Goal: Task Accomplishment & Management: Manage account settings

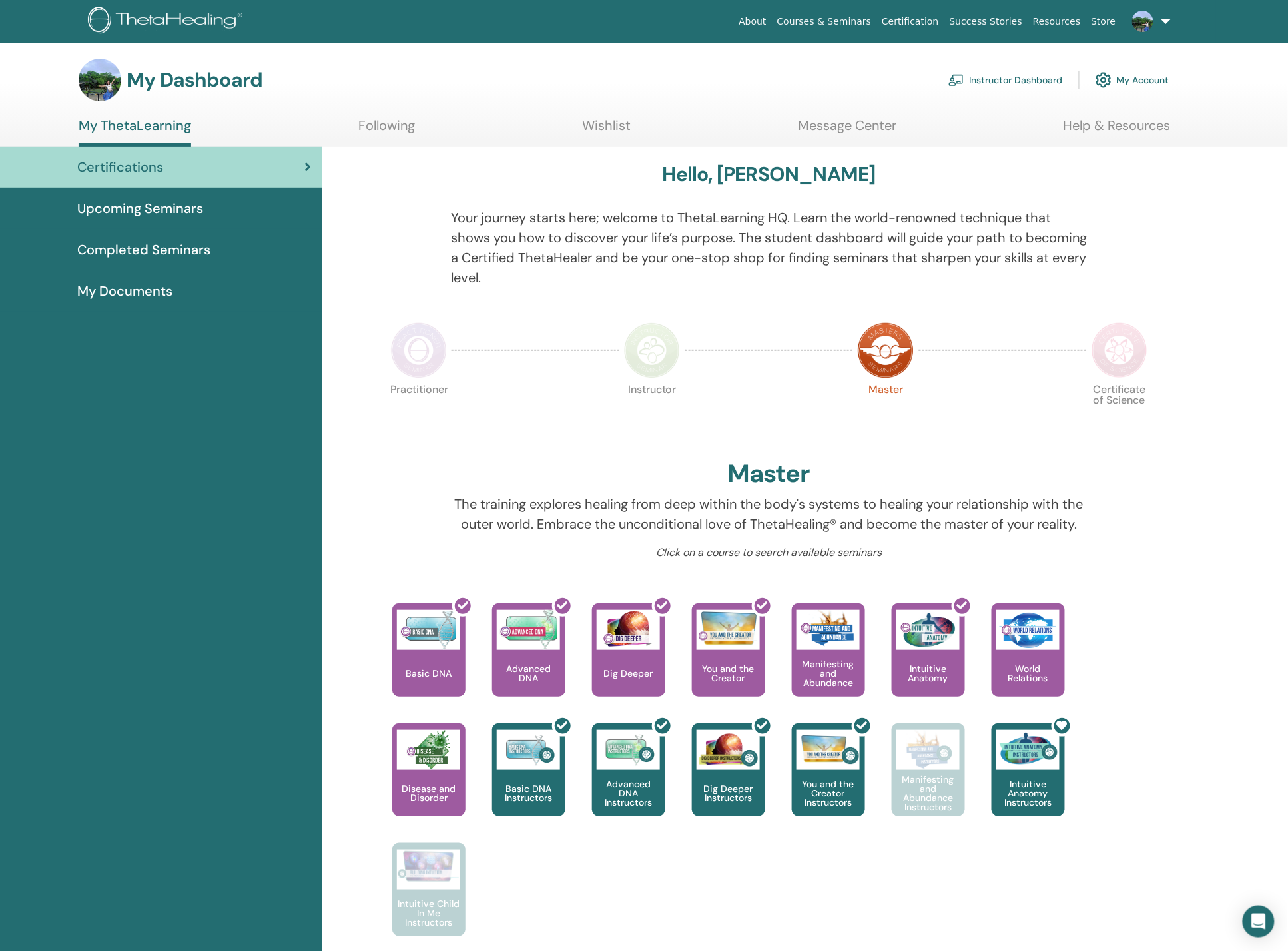
click at [1124, 342] on img at bounding box center [1119, 350] width 56 height 56
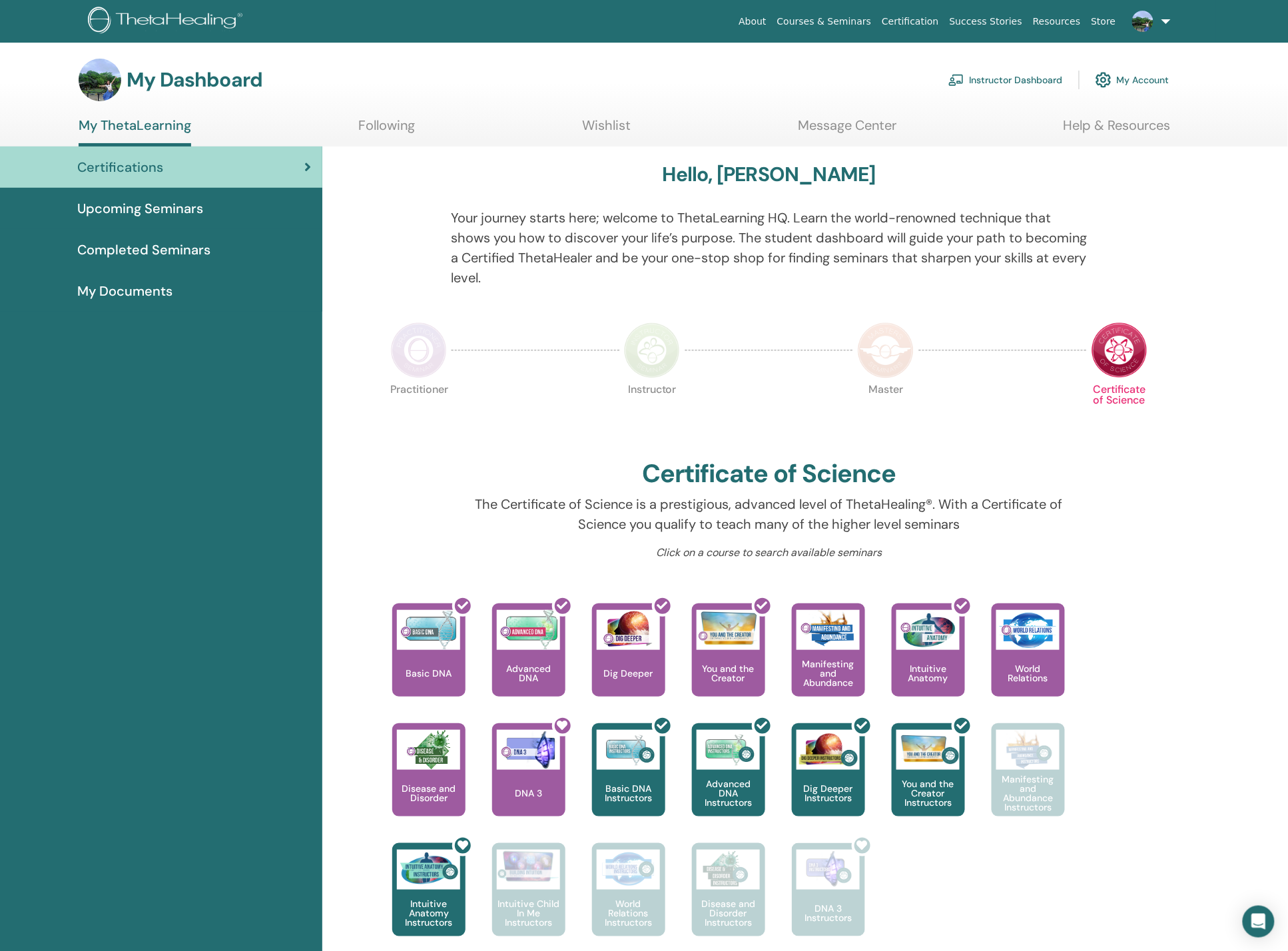
click at [443, 348] on img at bounding box center [419, 350] width 56 height 56
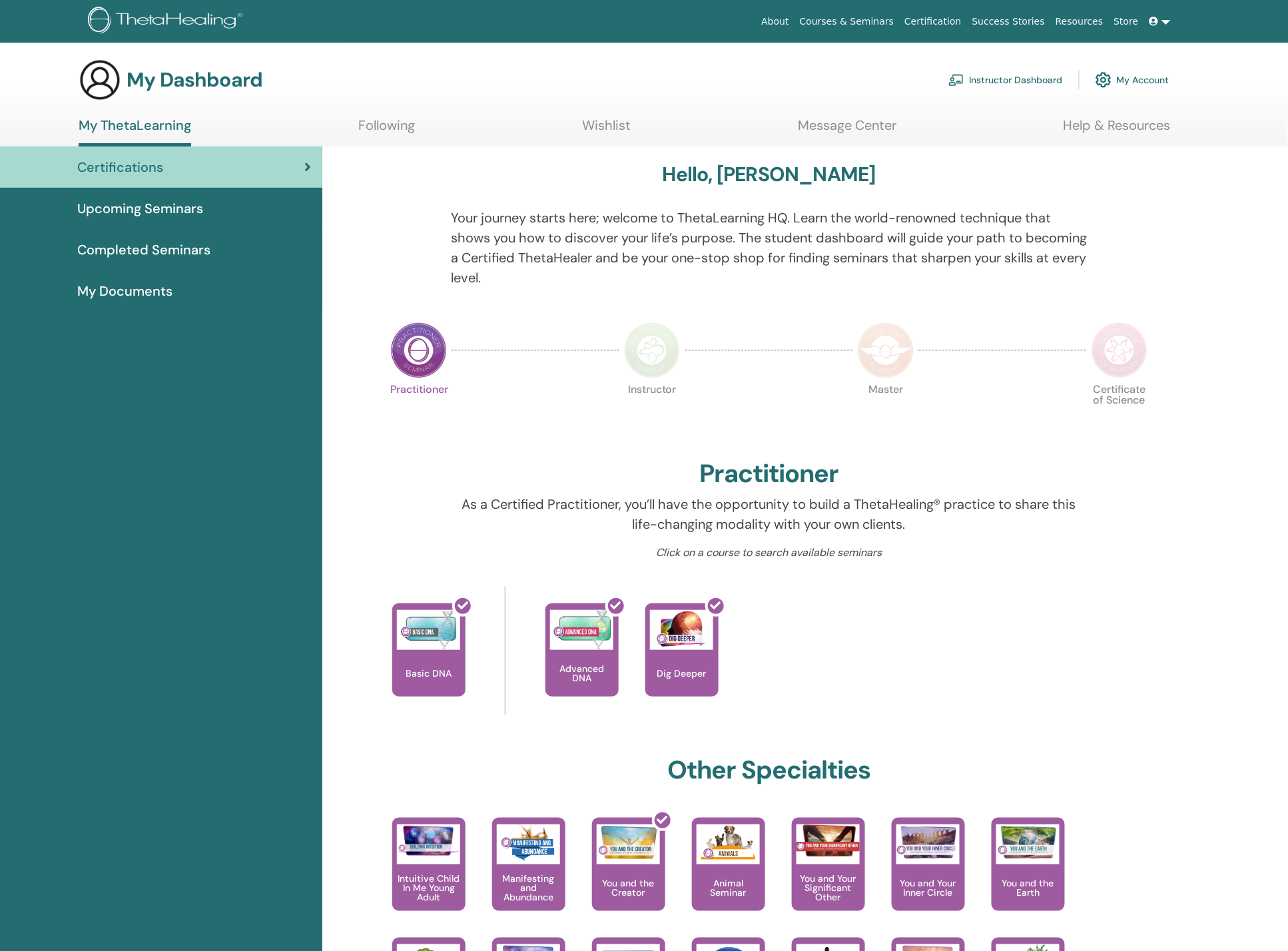
click at [654, 343] on img at bounding box center [652, 350] width 56 height 56
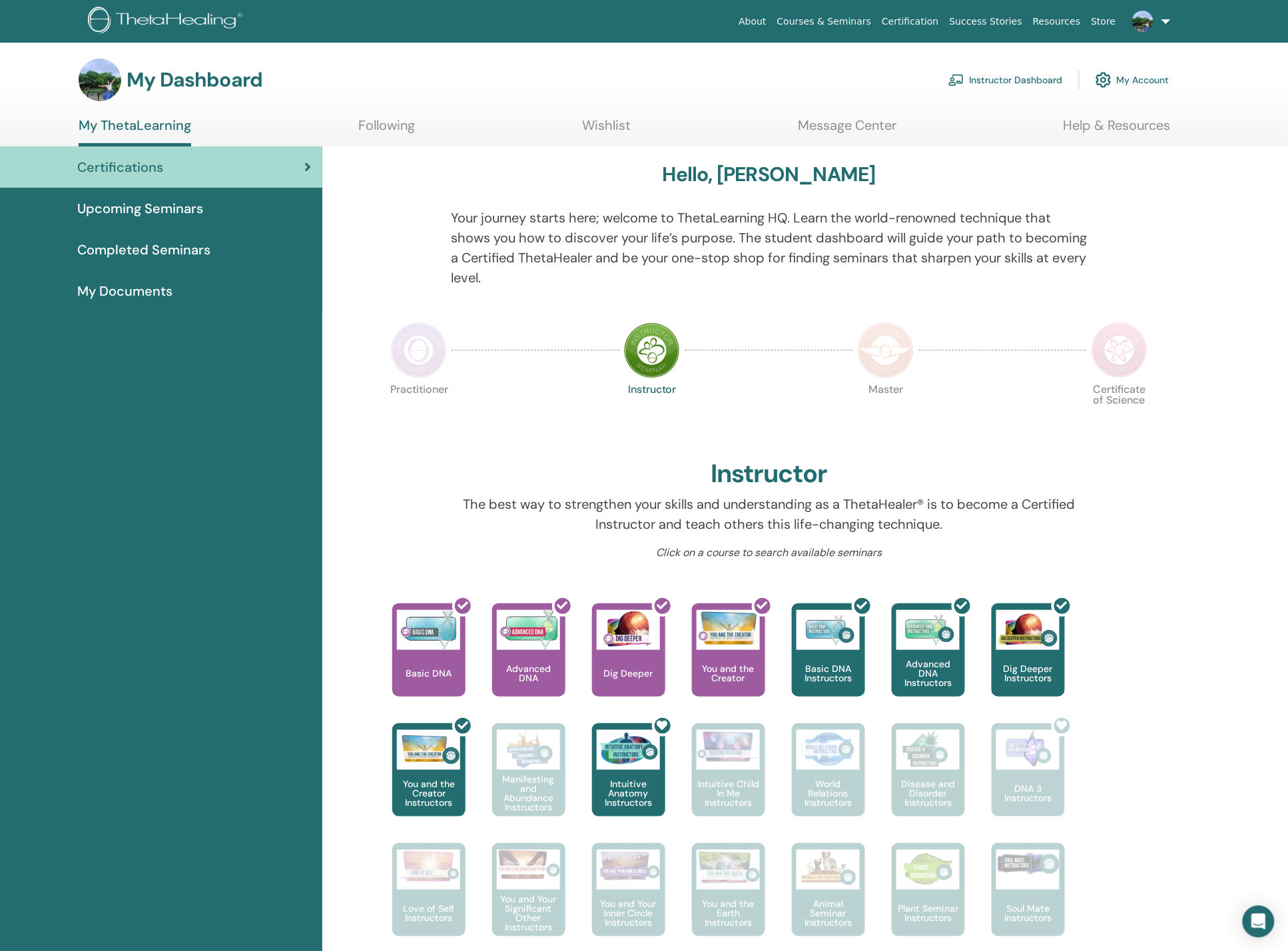
click at [421, 338] on img at bounding box center [419, 350] width 56 height 56
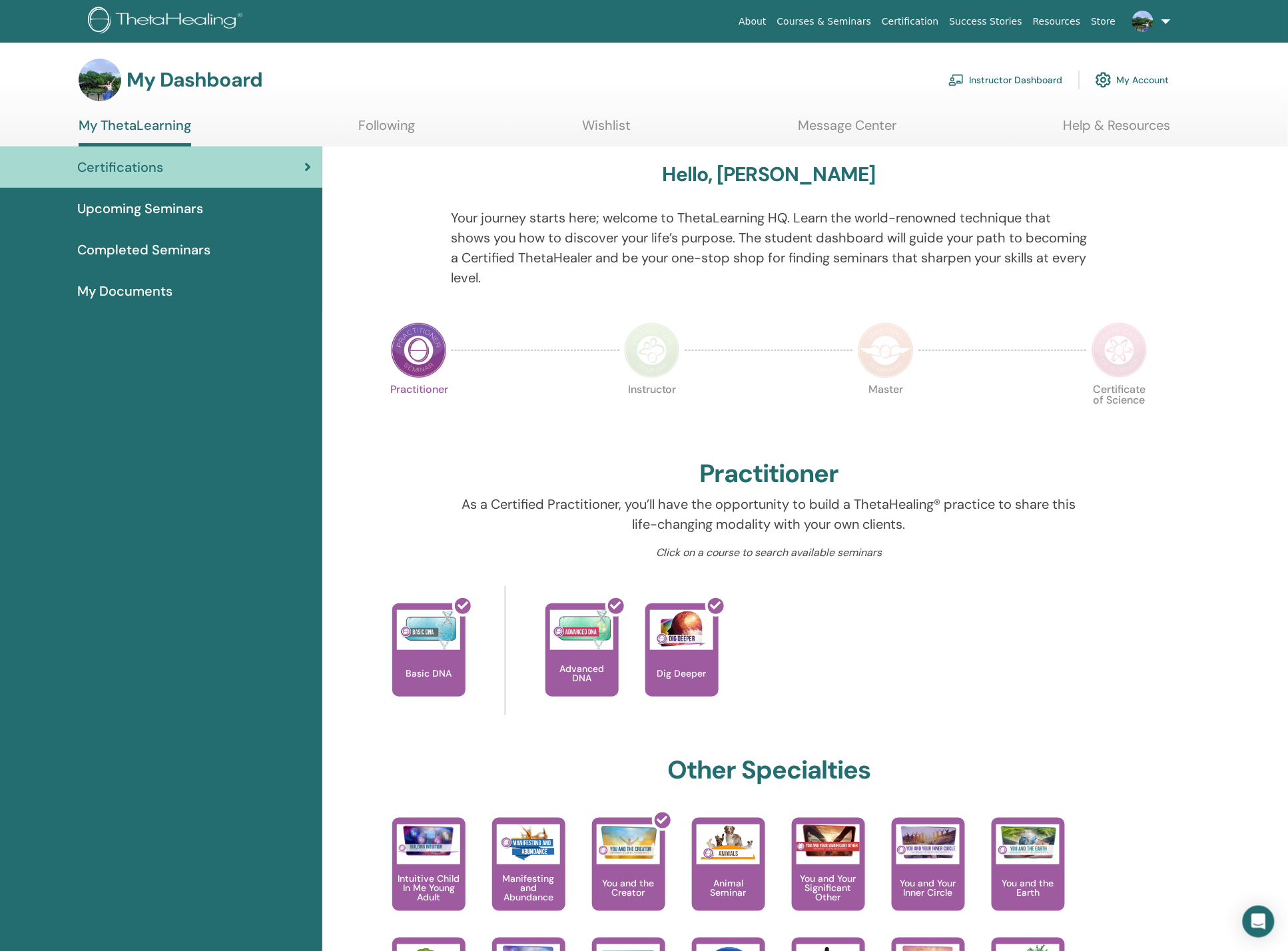
click at [877, 20] on link "Courses & Seminars" at bounding box center [824, 22] width 105 height 25
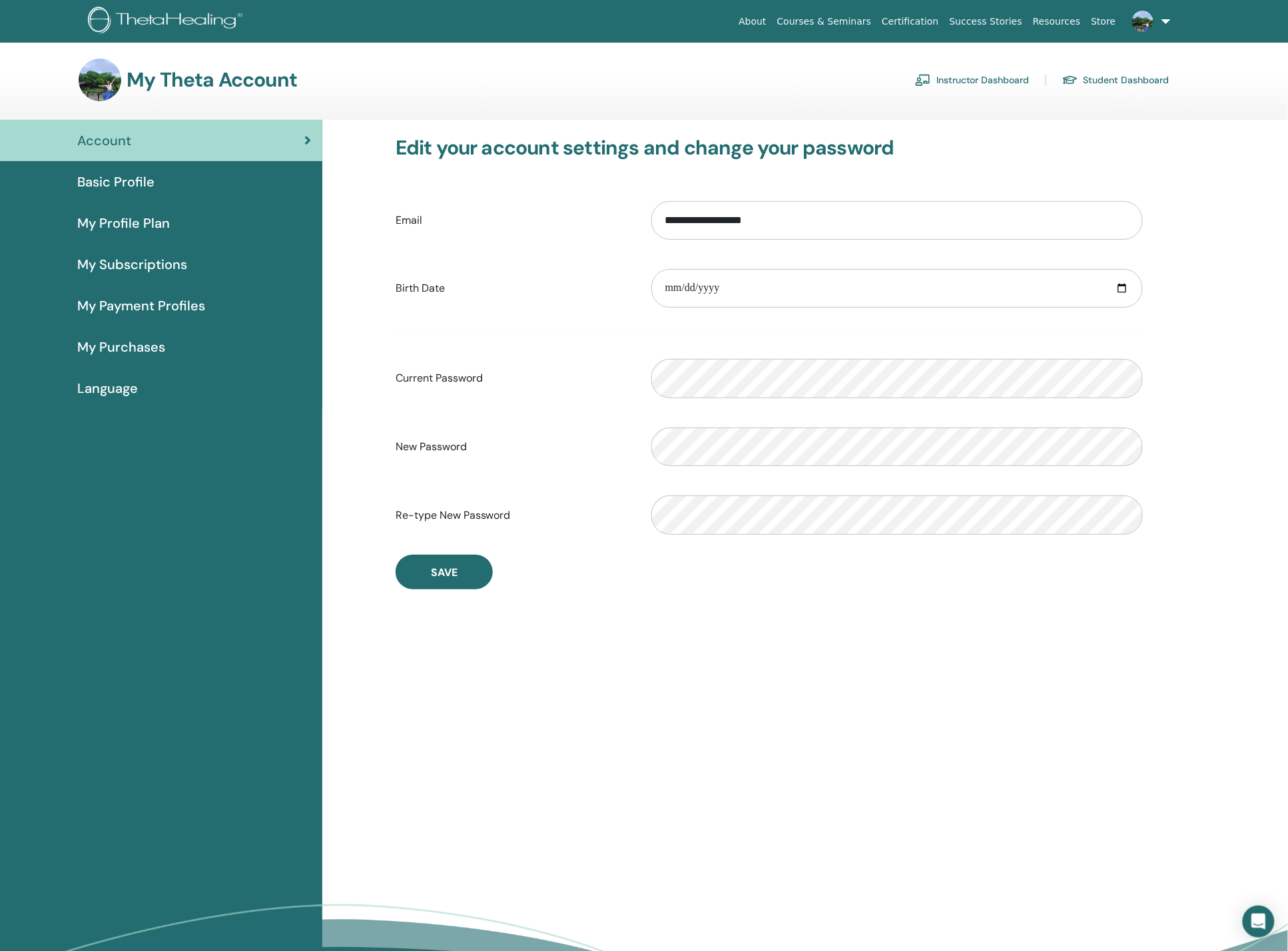
click at [89, 220] on span "My Profile Plan" at bounding box center [123, 223] width 92 height 20
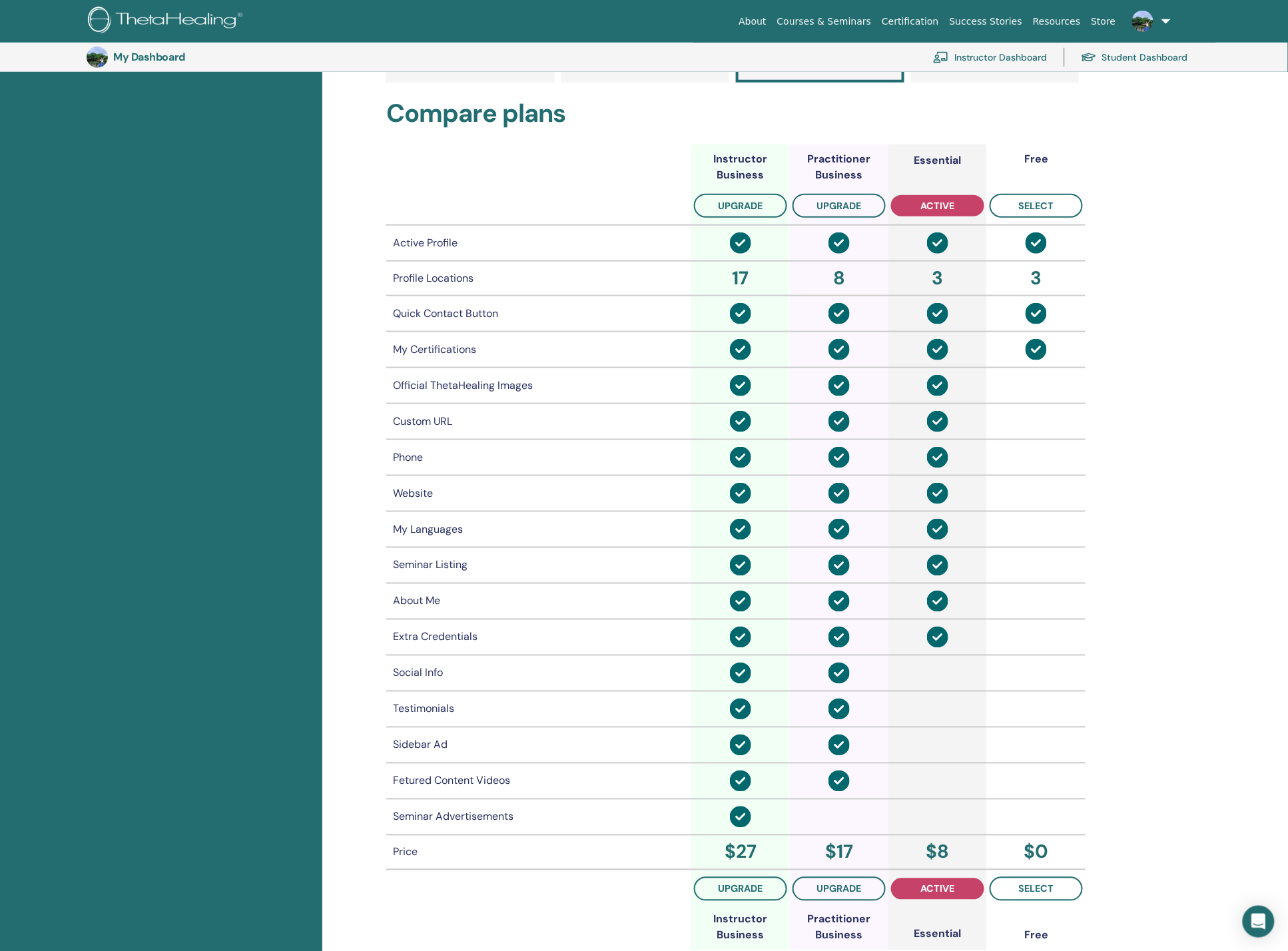
scroll to position [473, 0]
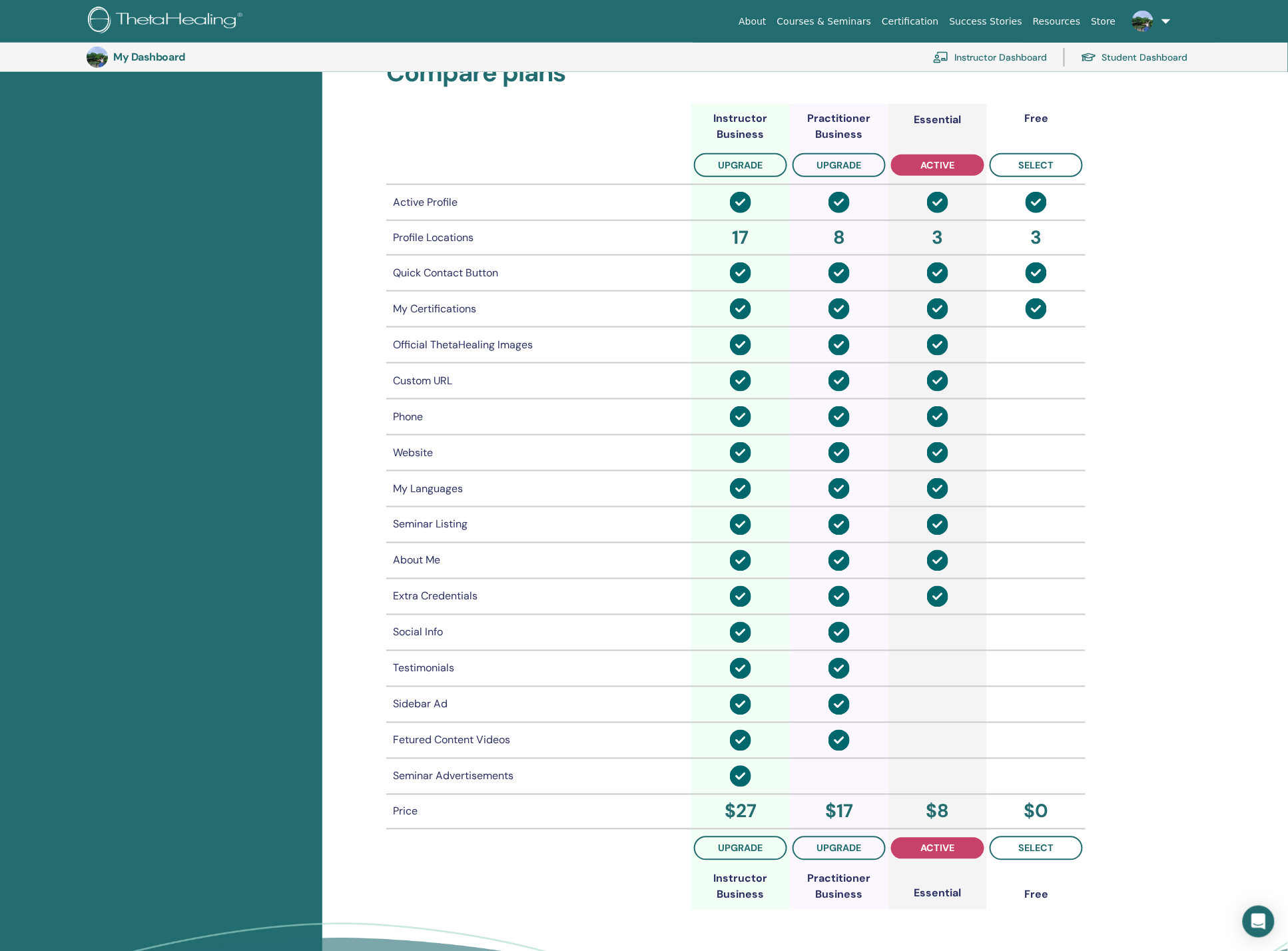
click at [1147, 27] on img at bounding box center [1142, 21] width 21 height 21
click at [1125, 101] on span "My ThetaLearning" at bounding box center [1114, 100] width 77 height 12
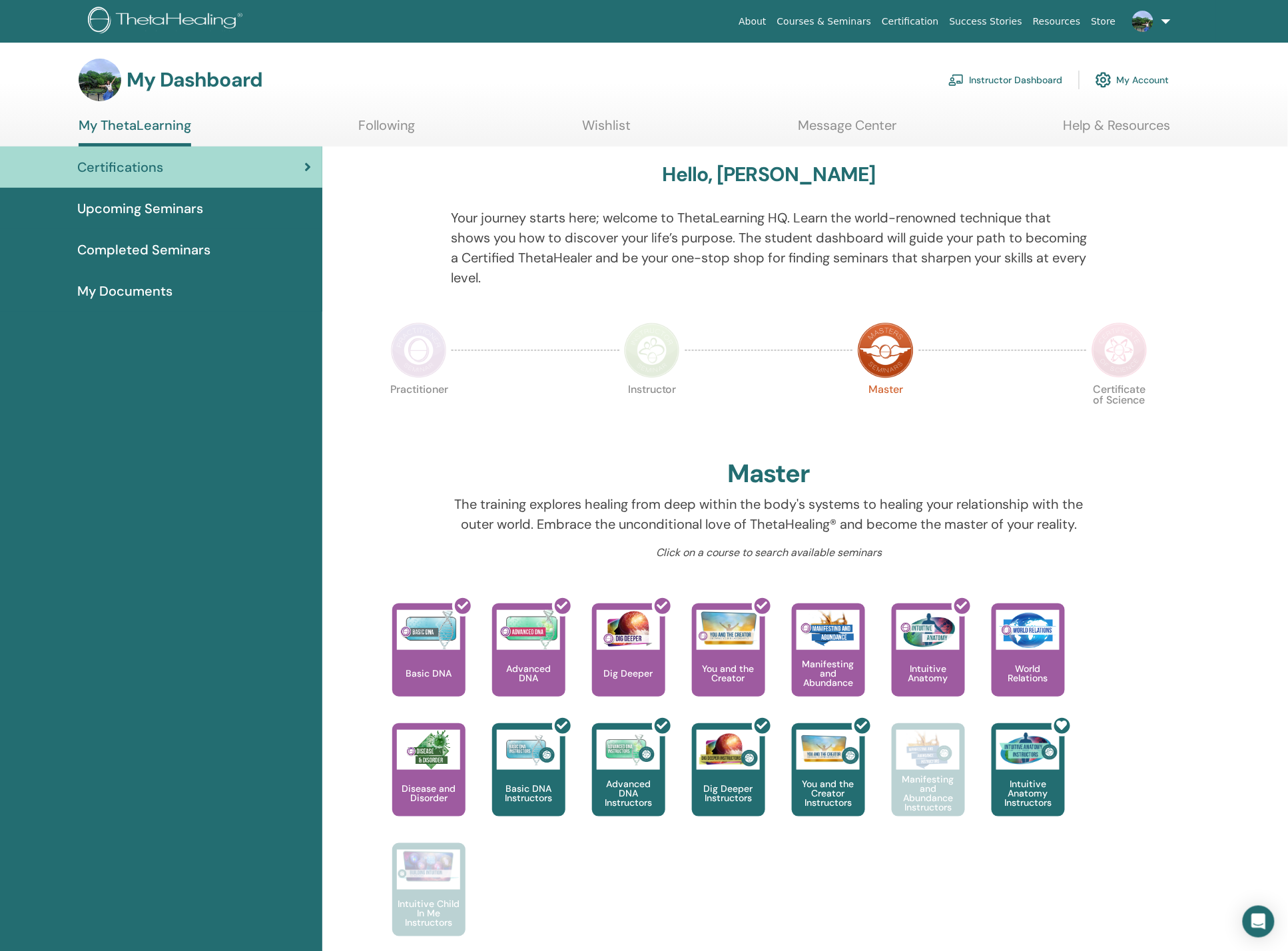
click at [1106, 78] on img at bounding box center [1103, 80] width 16 height 23
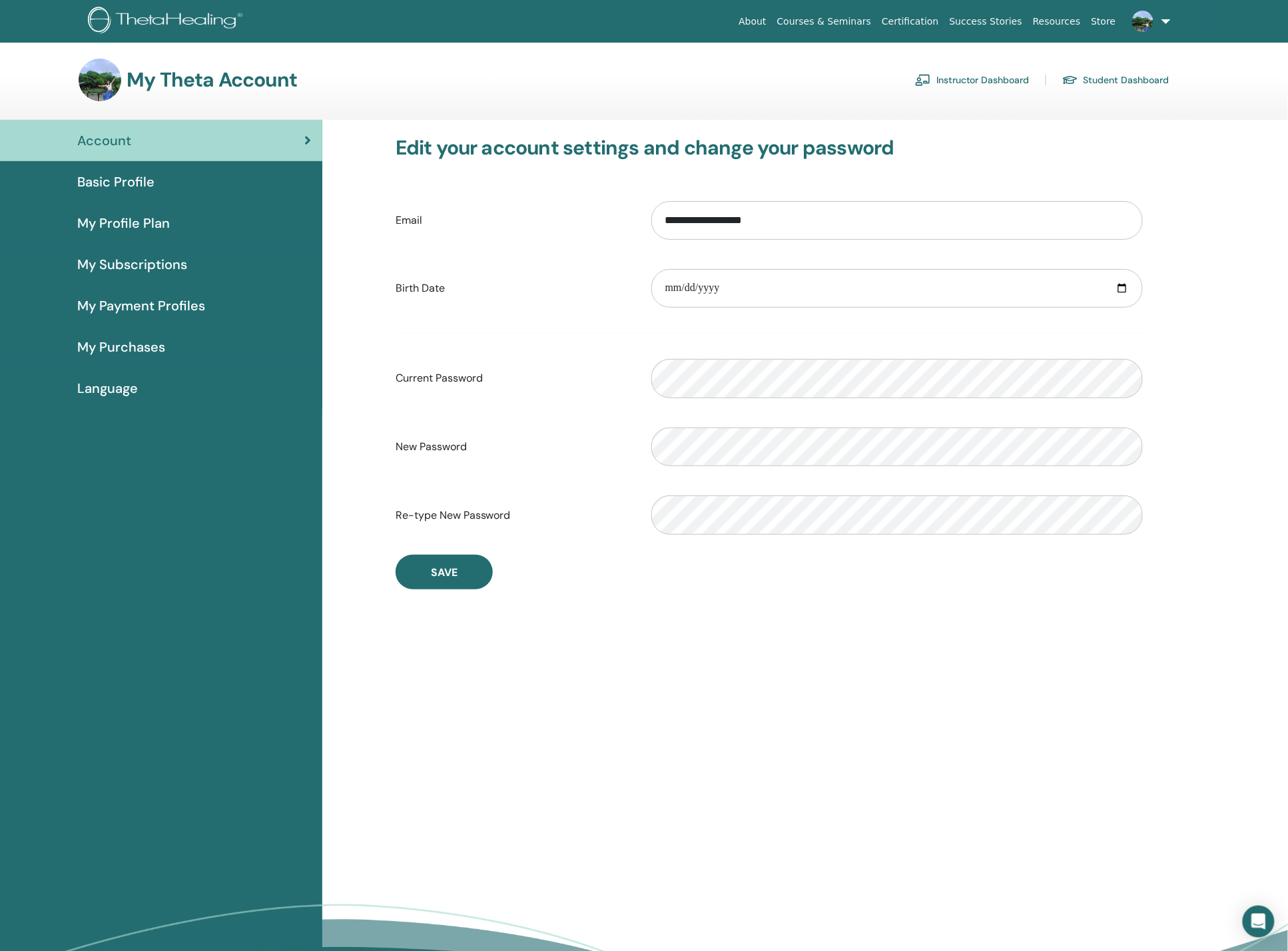
click at [160, 216] on span "My Profile Plan" at bounding box center [123, 223] width 92 height 20
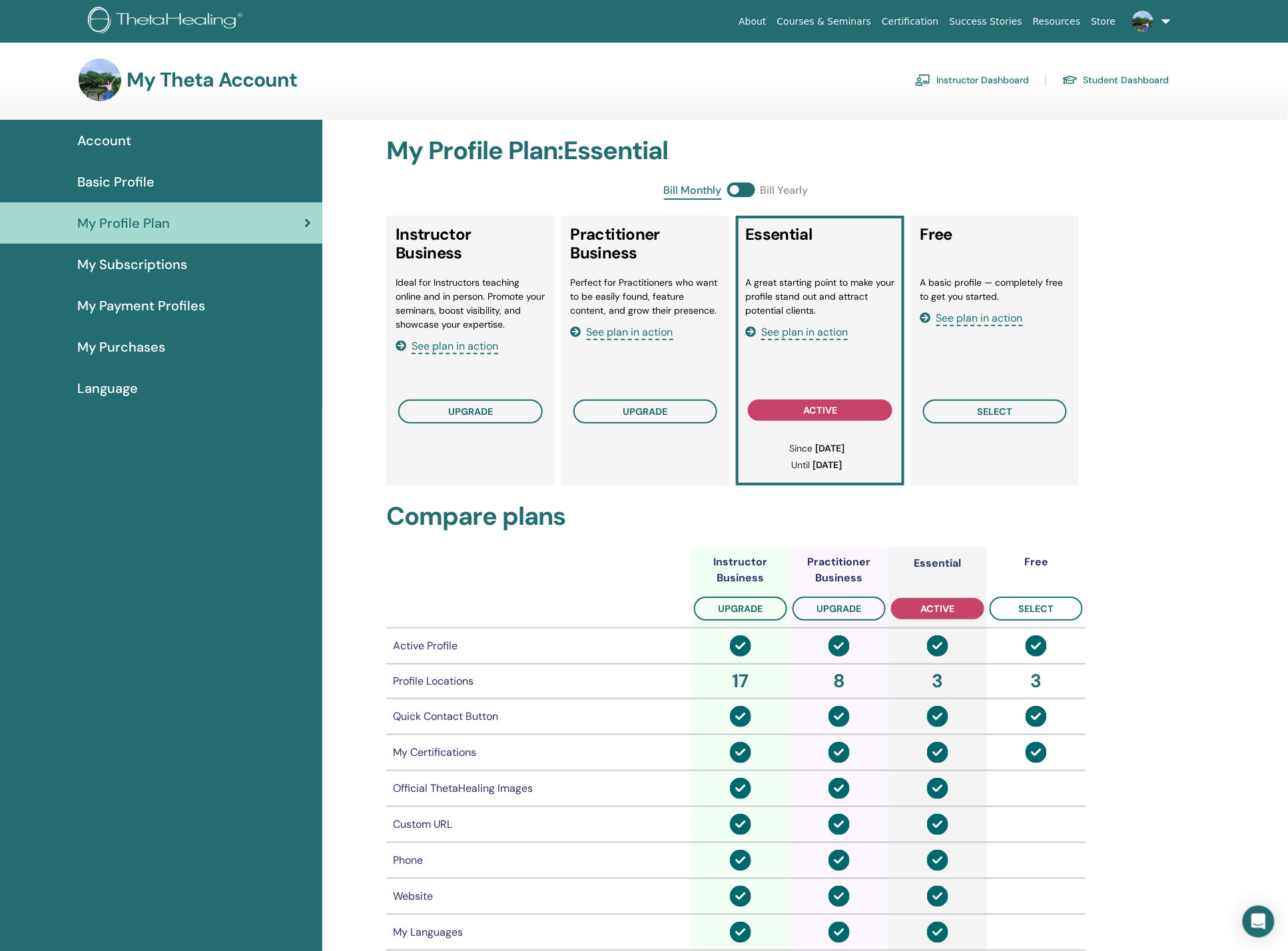
click at [986, 80] on link "Instructor Dashboard" at bounding box center [972, 80] width 114 height 21
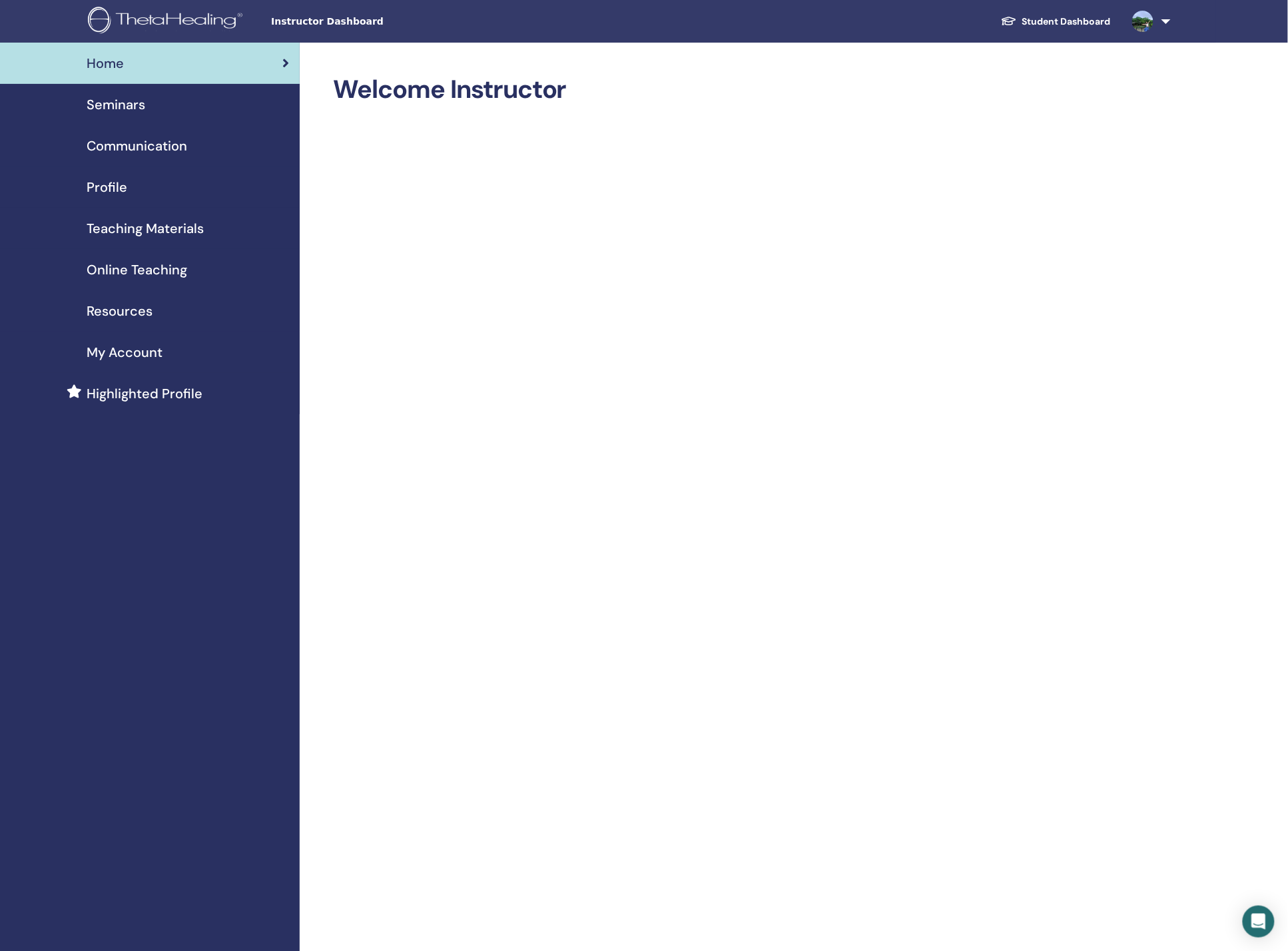
click at [134, 173] on link "Profile" at bounding box center [149, 187] width 299 height 41
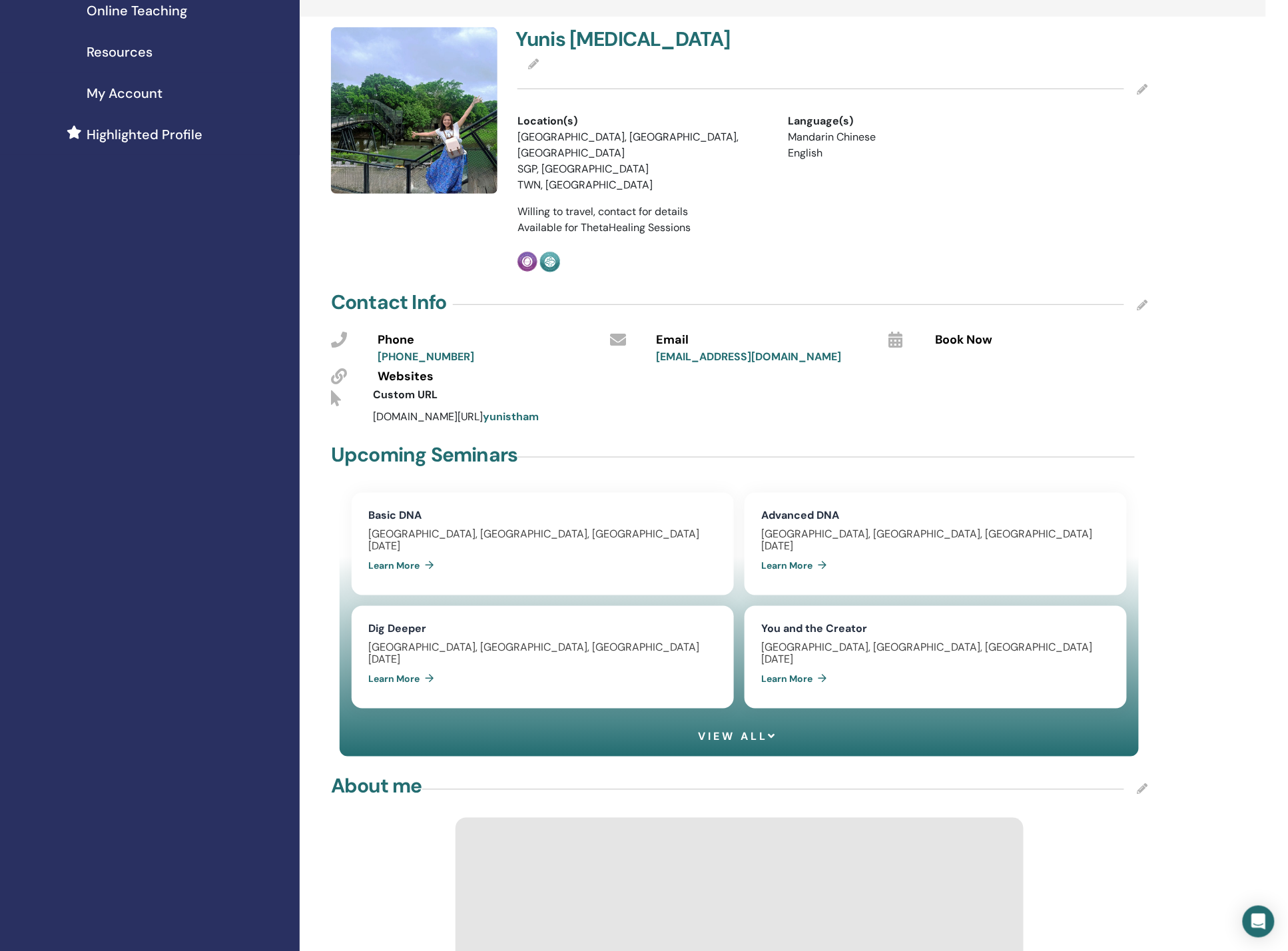
scroll to position [266, 0]
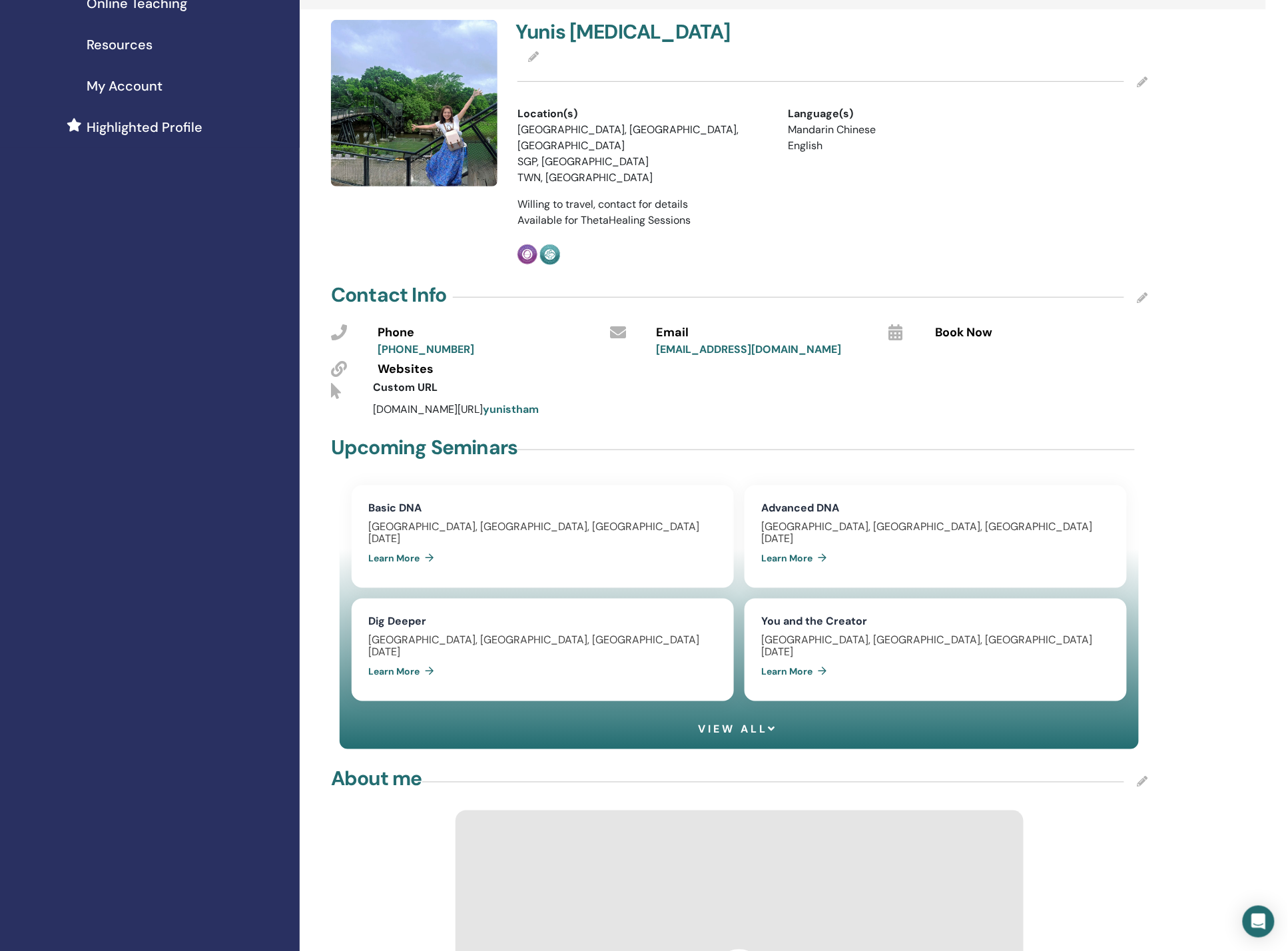
click at [1147, 78] on icon at bounding box center [1142, 82] width 11 height 11
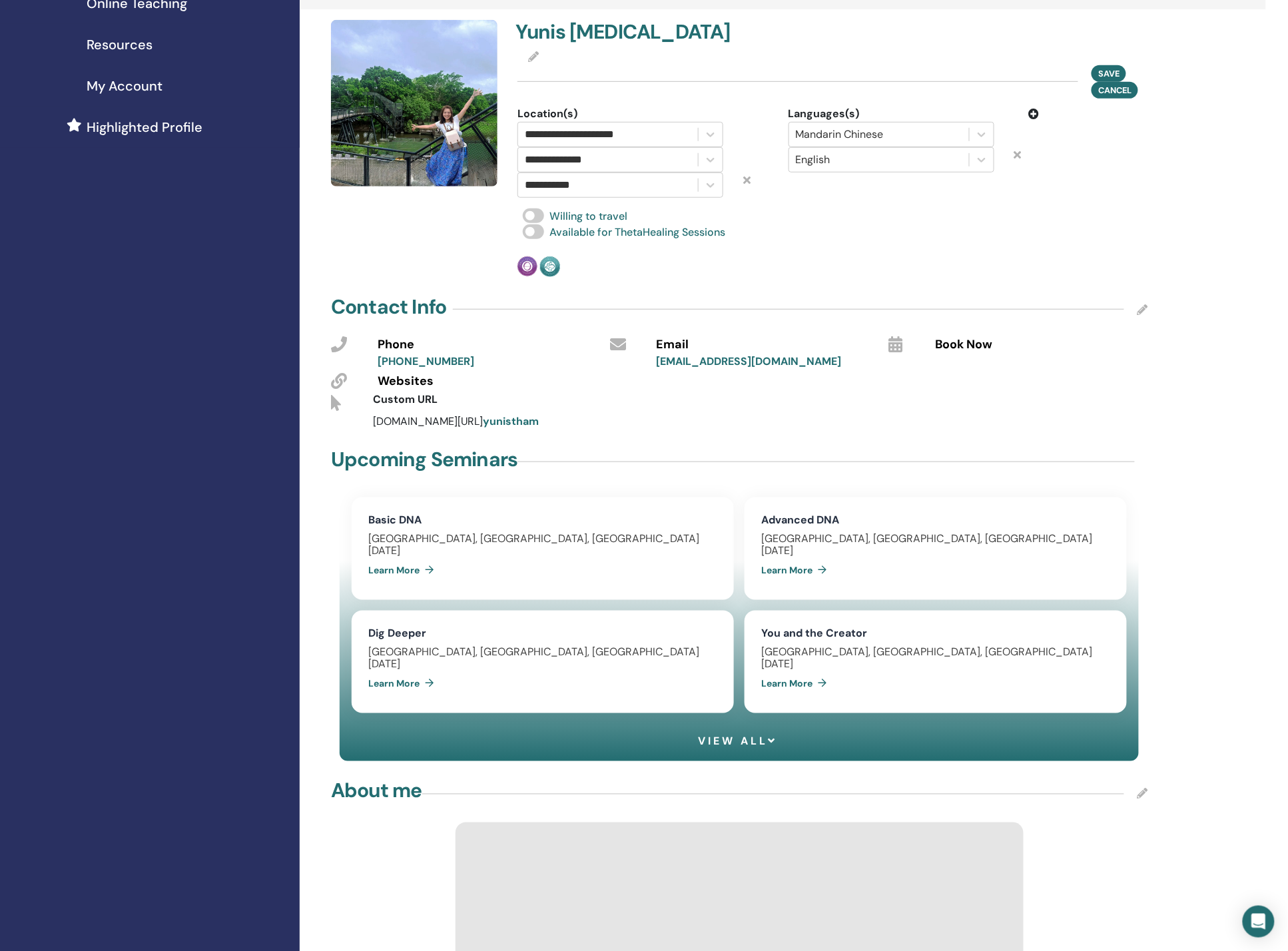
click at [1037, 112] on icon at bounding box center [1034, 113] width 11 height 11
click at [856, 189] on div at bounding box center [879, 184] width 166 height 18
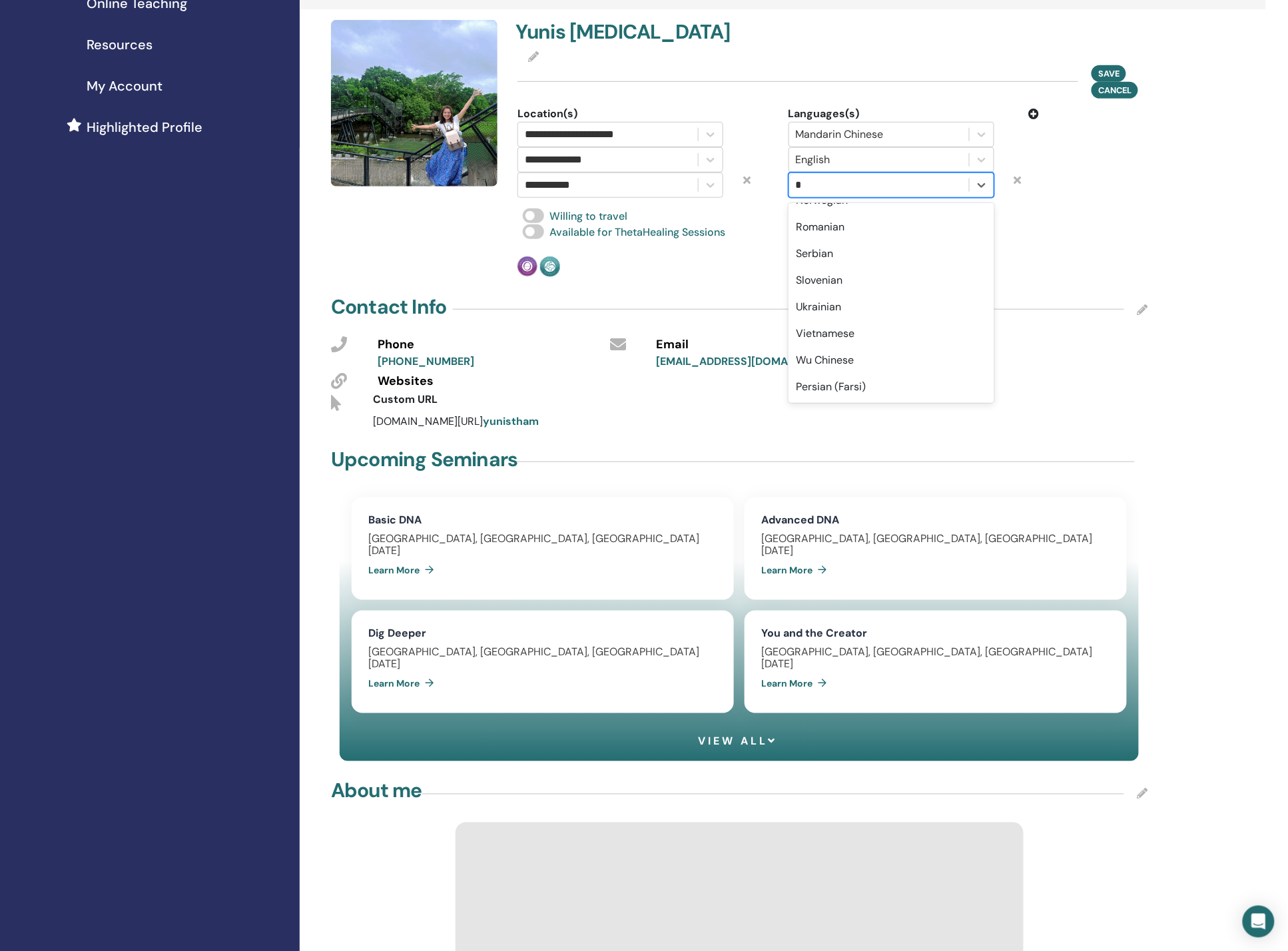
scroll to position [0, 0]
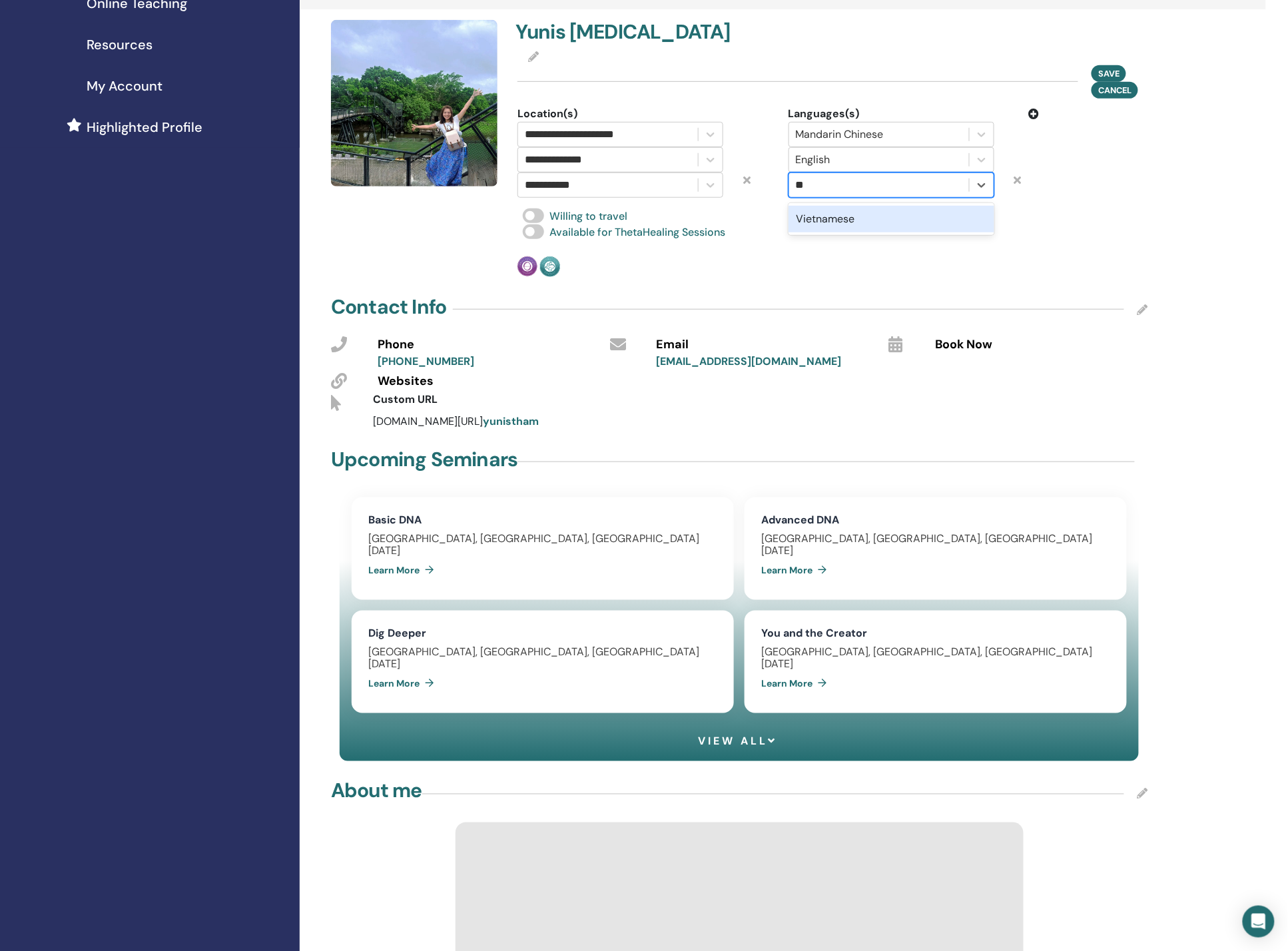
type input "*"
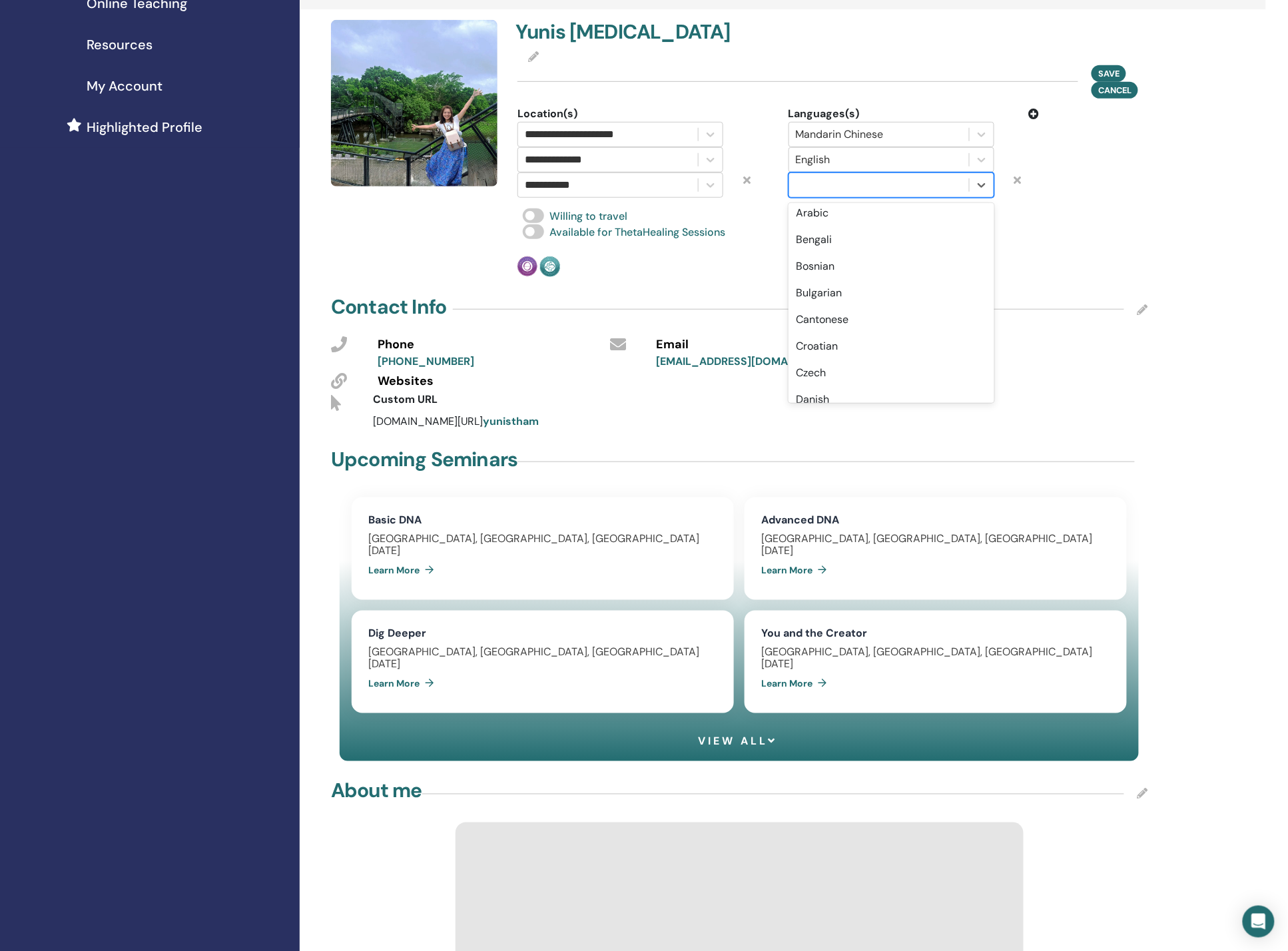
scroll to position [266, 0]
click at [882, 268] on div "Cantonese" at bounding box center [891, 272] width 206 height 26
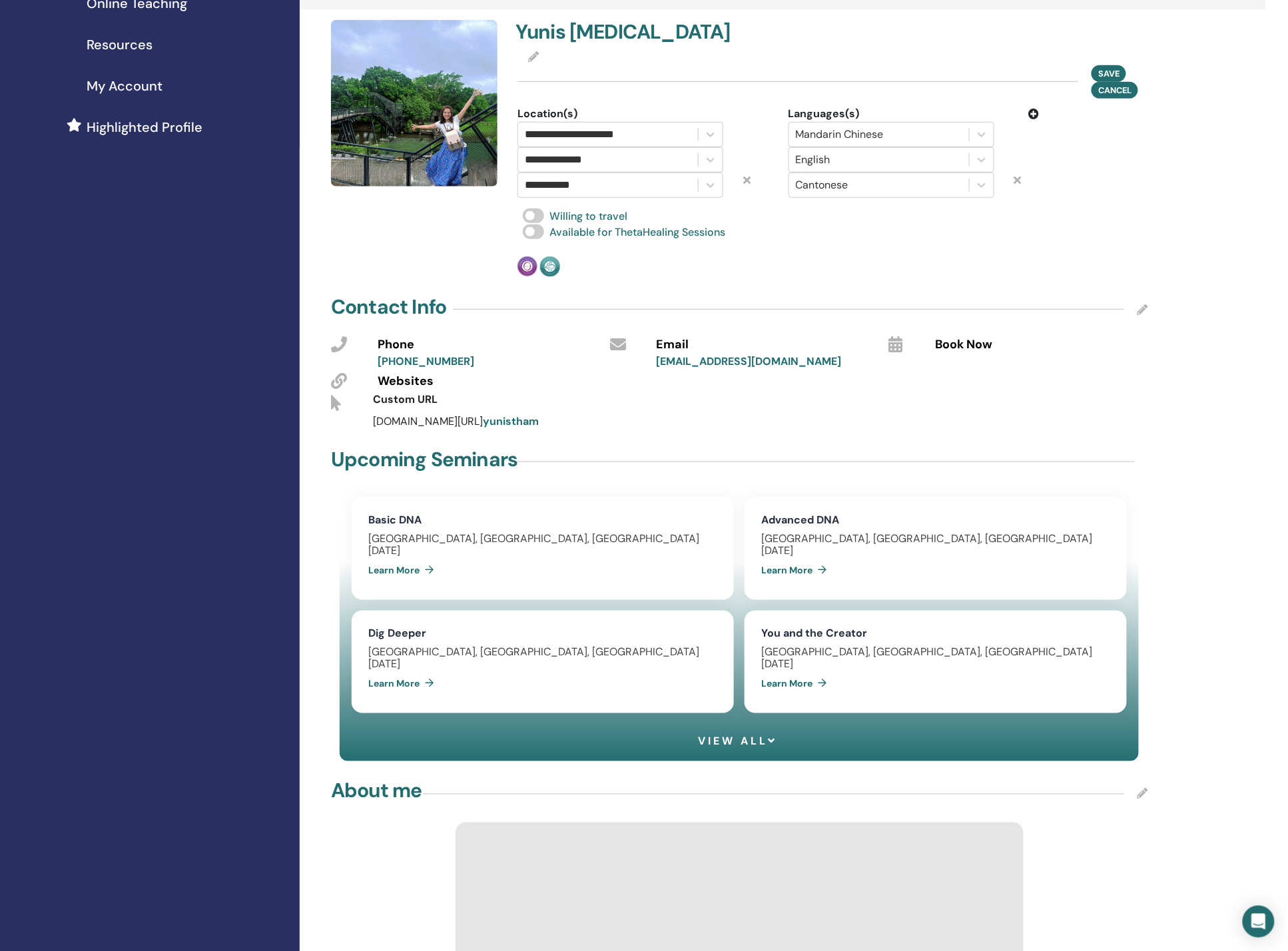
click at [946, 248] on div "**********" at bounding box center [833, 148] width 647 height 257
click at [1098, 70] on span "Save" at bounding box center [1109, 72] width 21 height 14
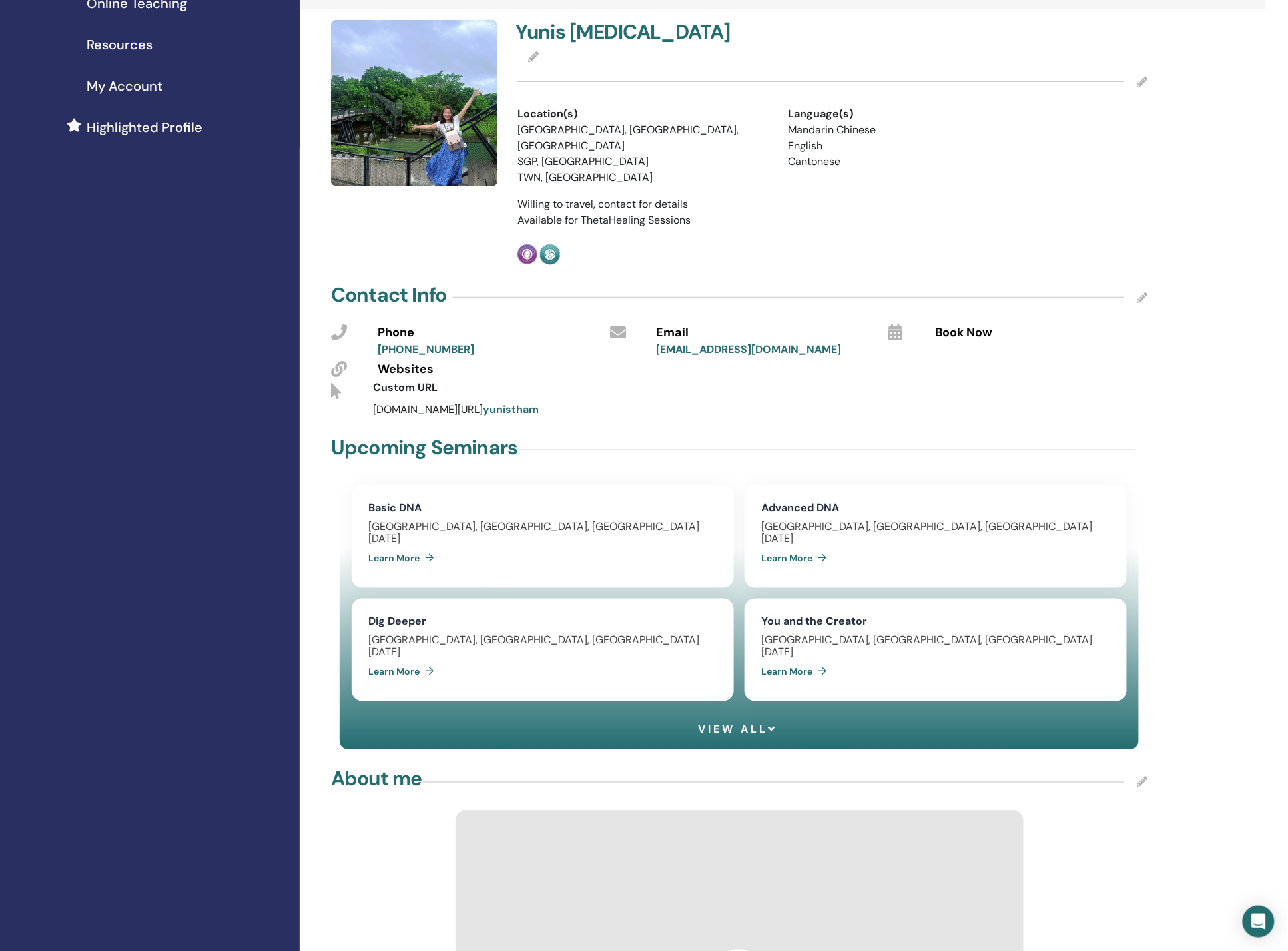
click at [1140, 292] on icon at bounding box center [1142, 297] width 11 height 11
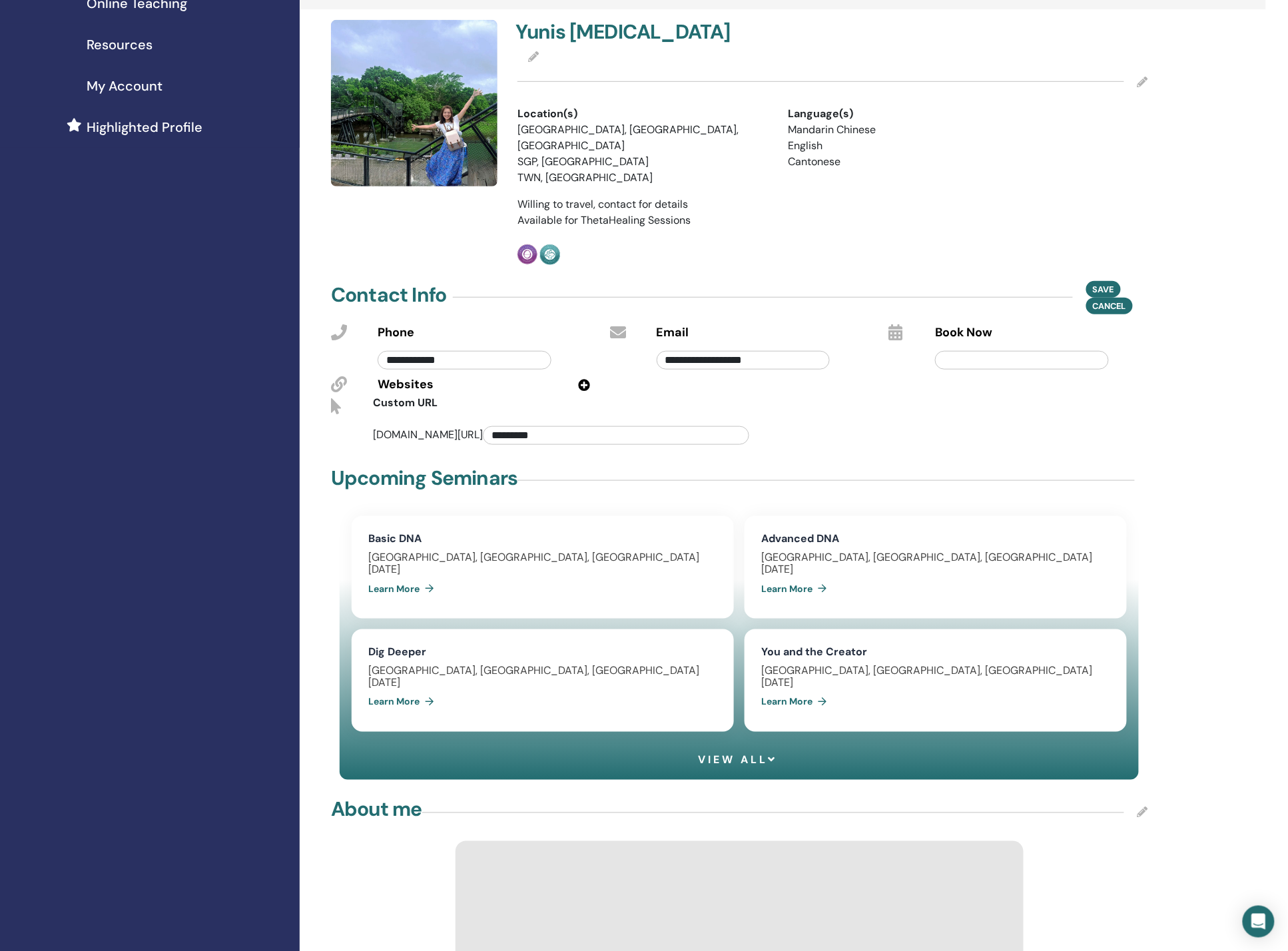
click at [958, 324] on span "Book Now" at bounding box center [964, 333] width 57 height 18
click at [965, 351] on input "text" at bounding box center [1021, 359] width 174 height 18
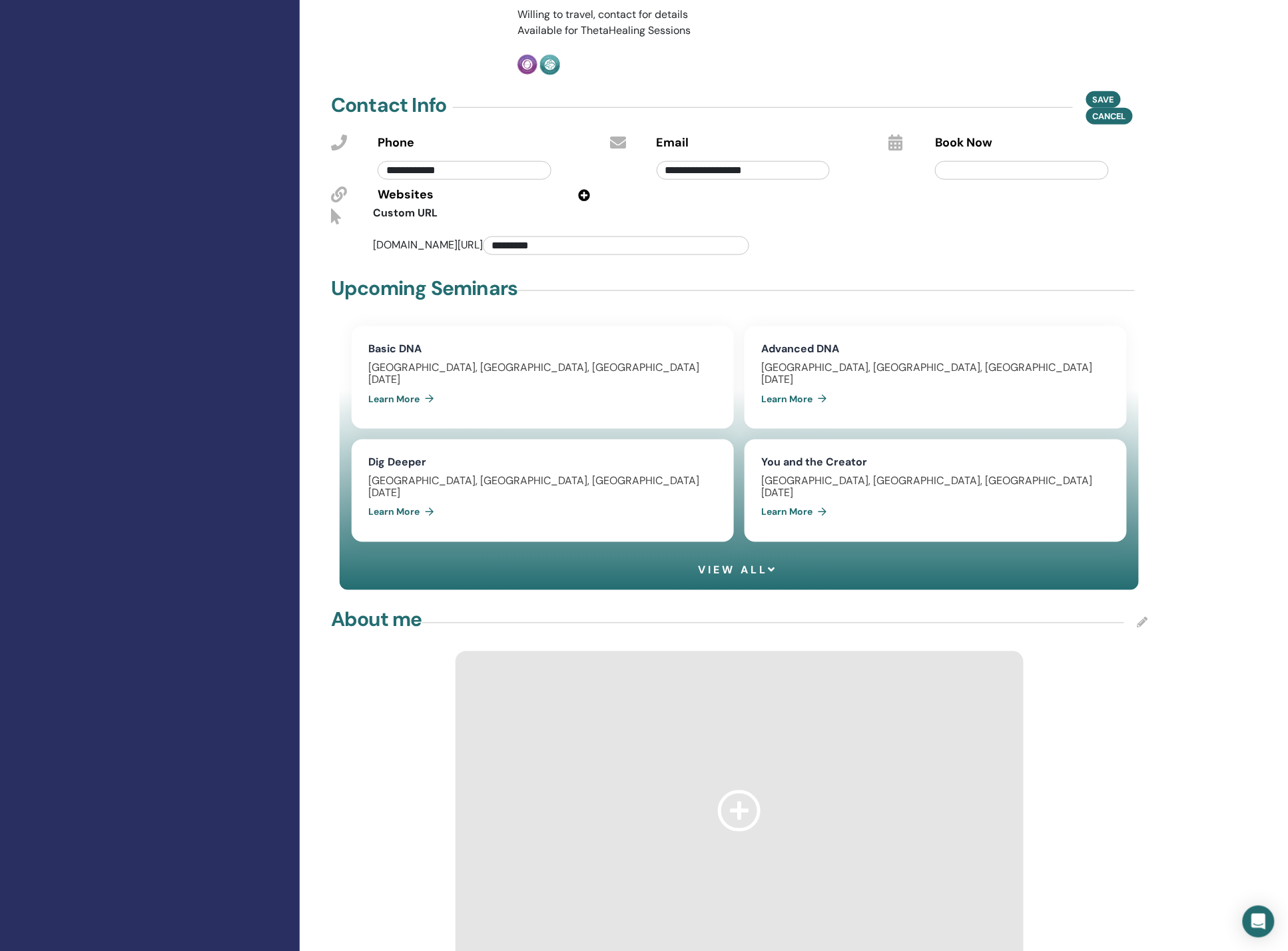
scroll to position [444, 0]
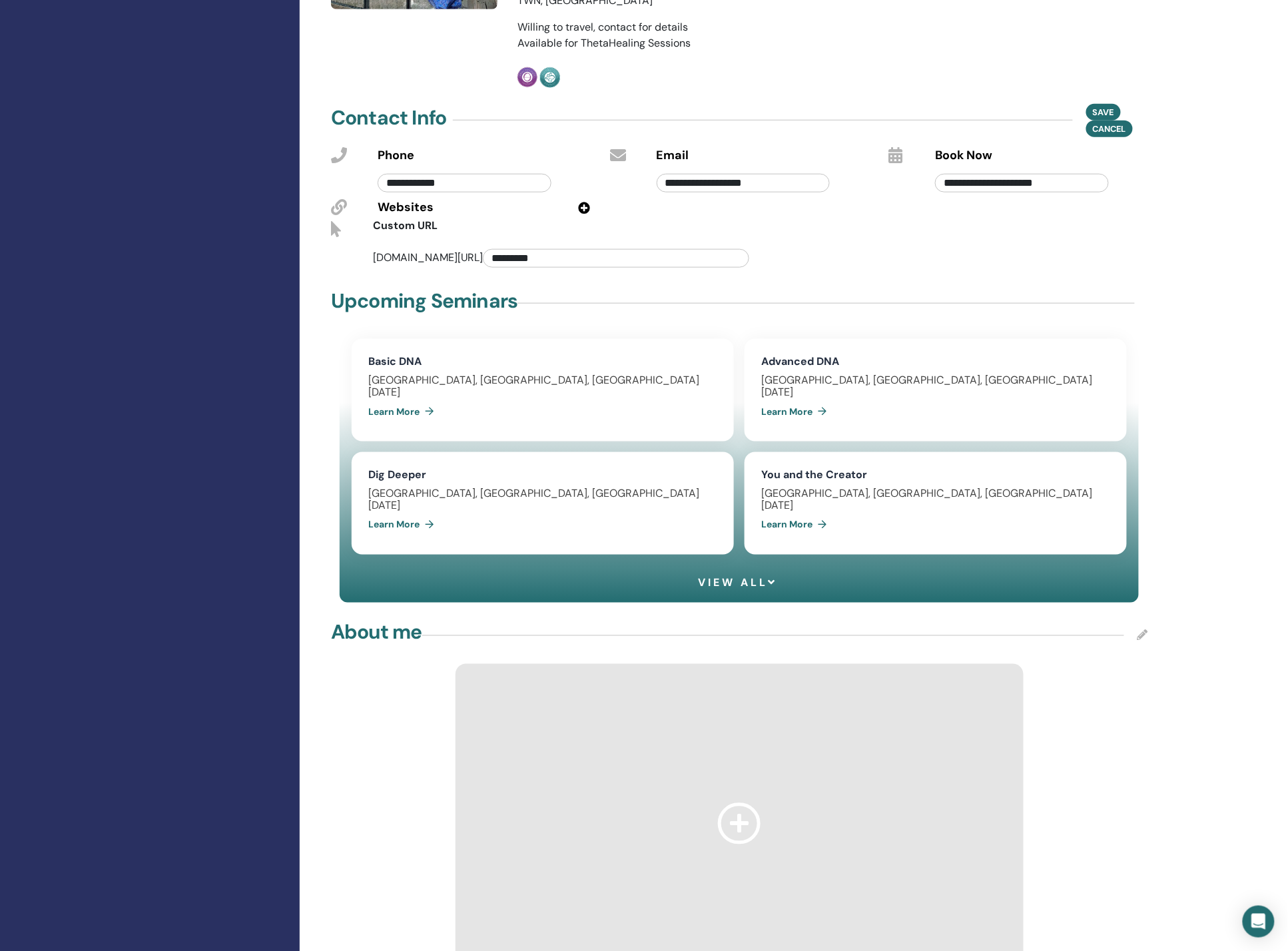
type input "**********"
click at [1120, 103] on div "Save Cancel" at bounding box center [1117, 120] width 62 height 34
click at [1117, 104] on button "Save" at bounding box center [1103, 112] width 34 height 17
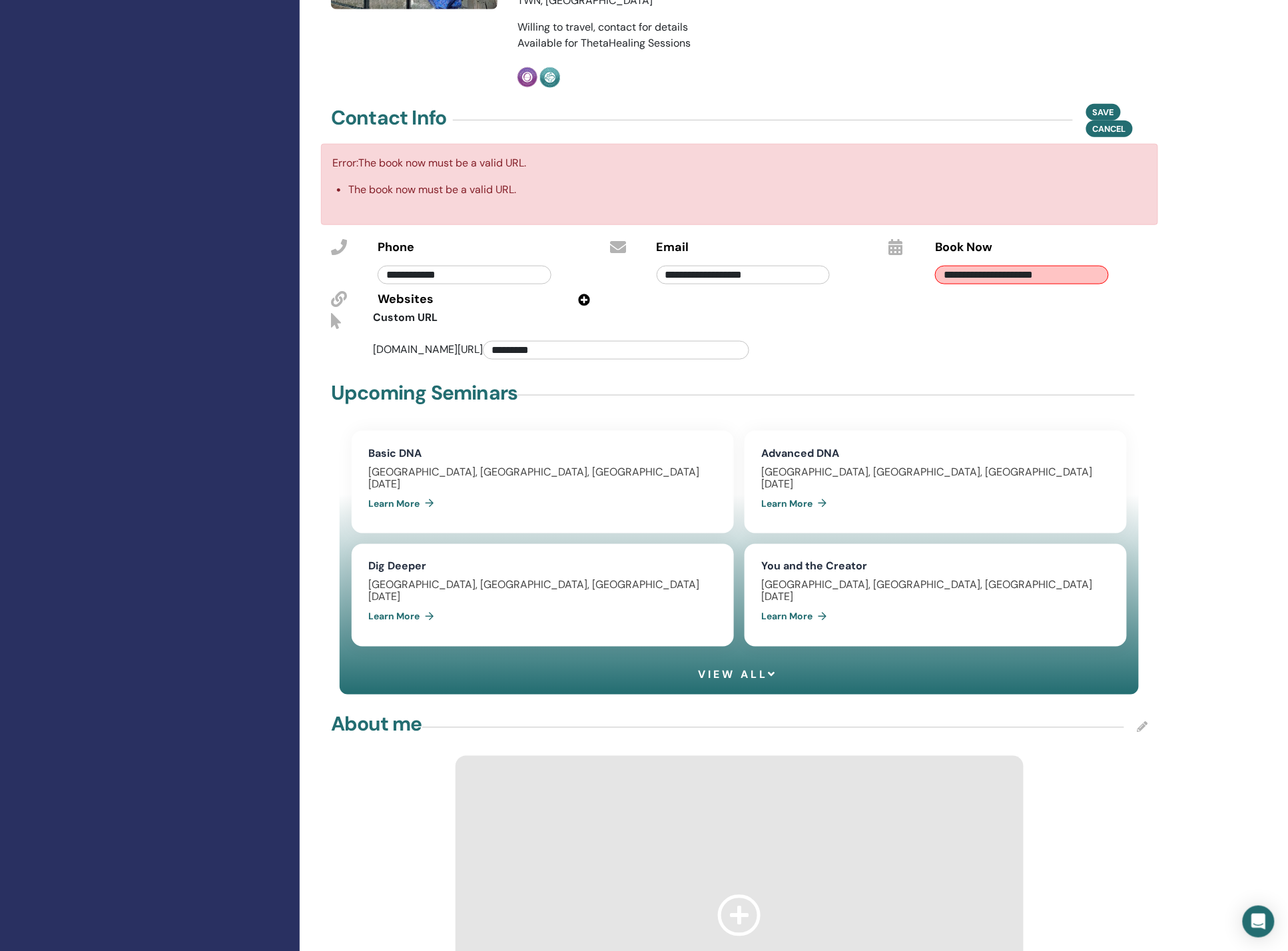
drag, startPoint x: 1083, startPoint y: 261, endPoint x: 901, endPoint y: 259, distance: 182.0
click at [901, 259] on div "**********" at bounding box center [1018, 261] width 279 height 52
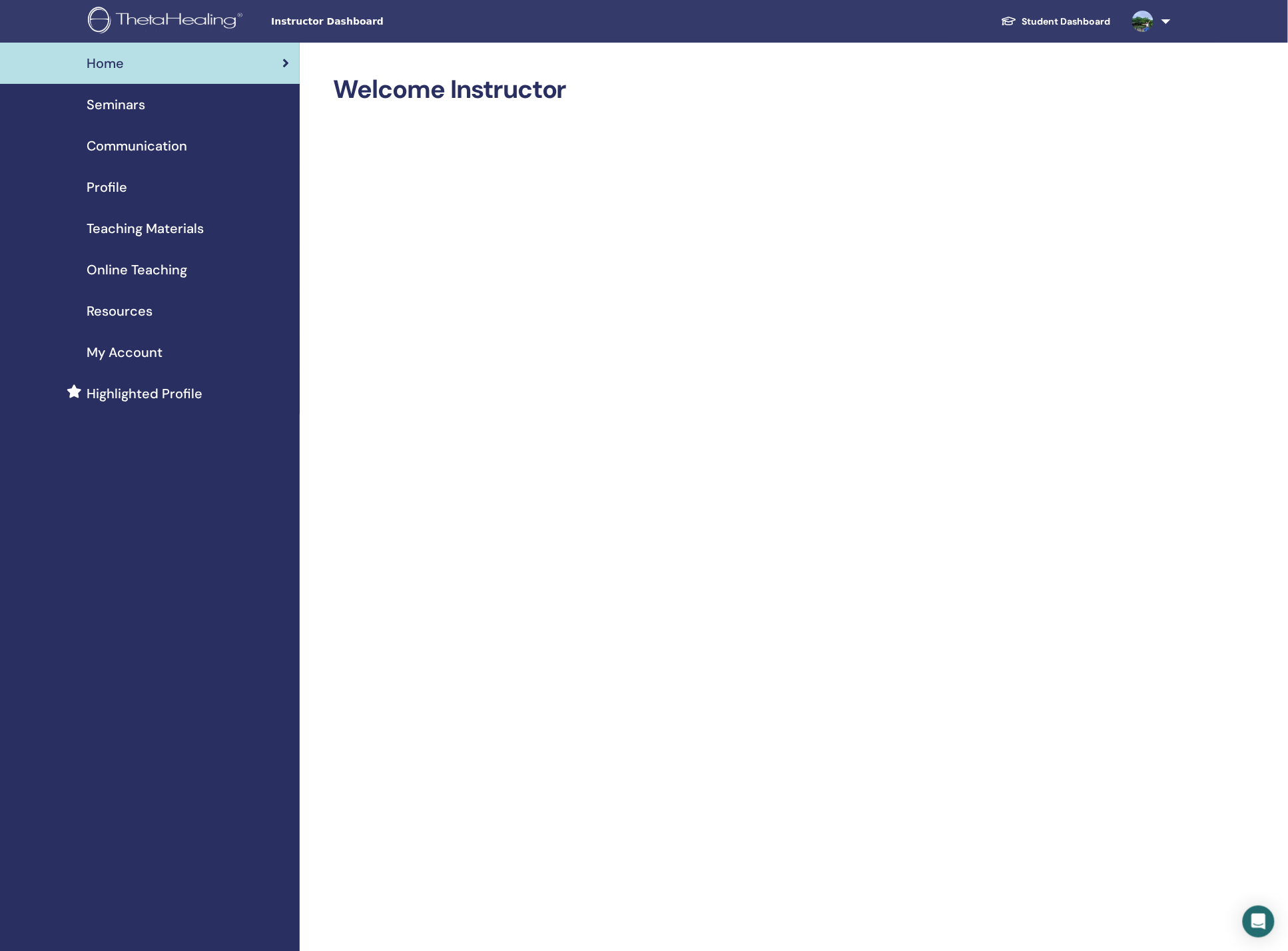
click at [129, 113] on span "Seminars" at bounding box center [116, 104] width 59 height 20
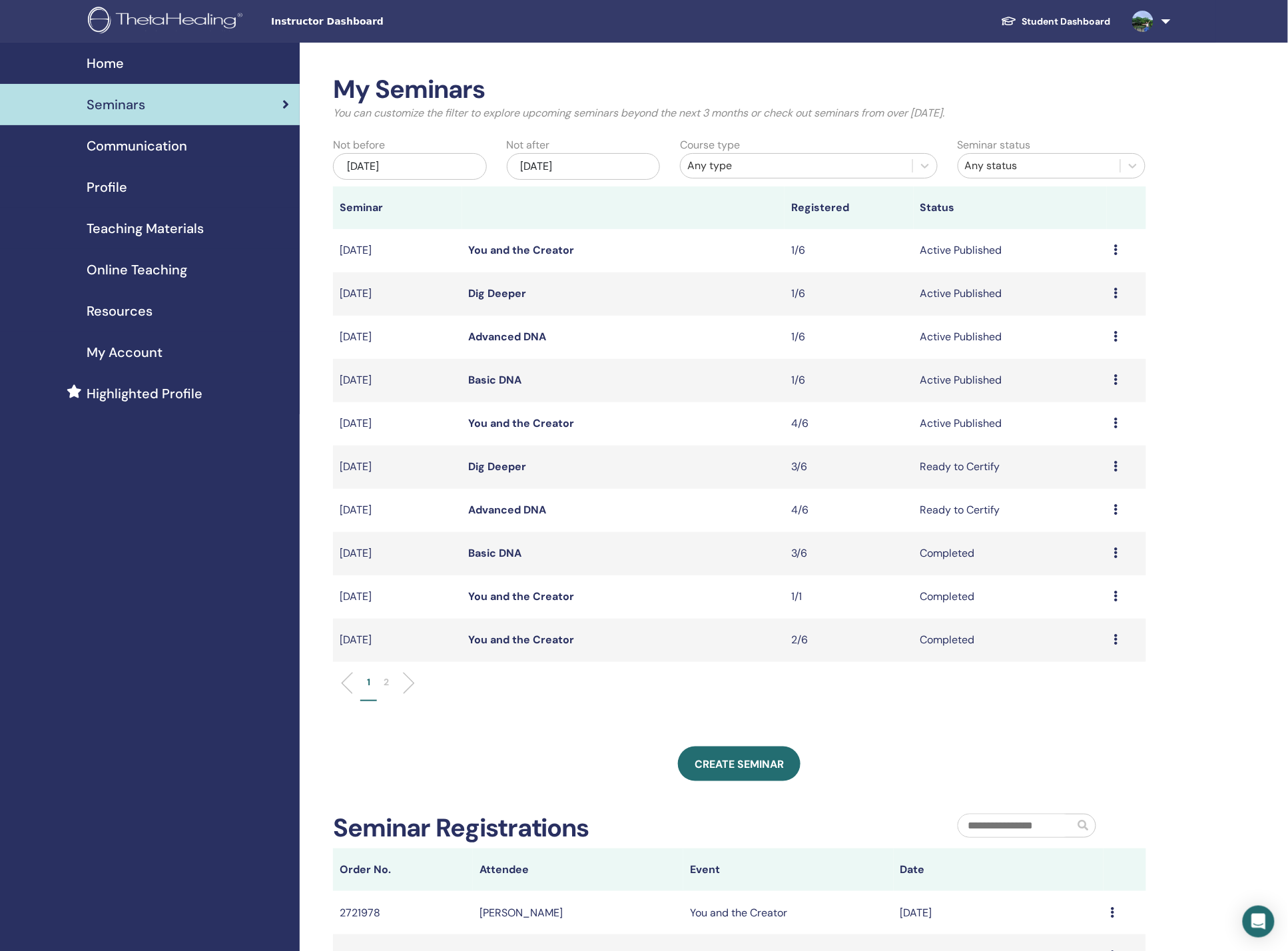
click at [144, 142] on span "Communication" at bounding box center [136, 146] width 100 height 20
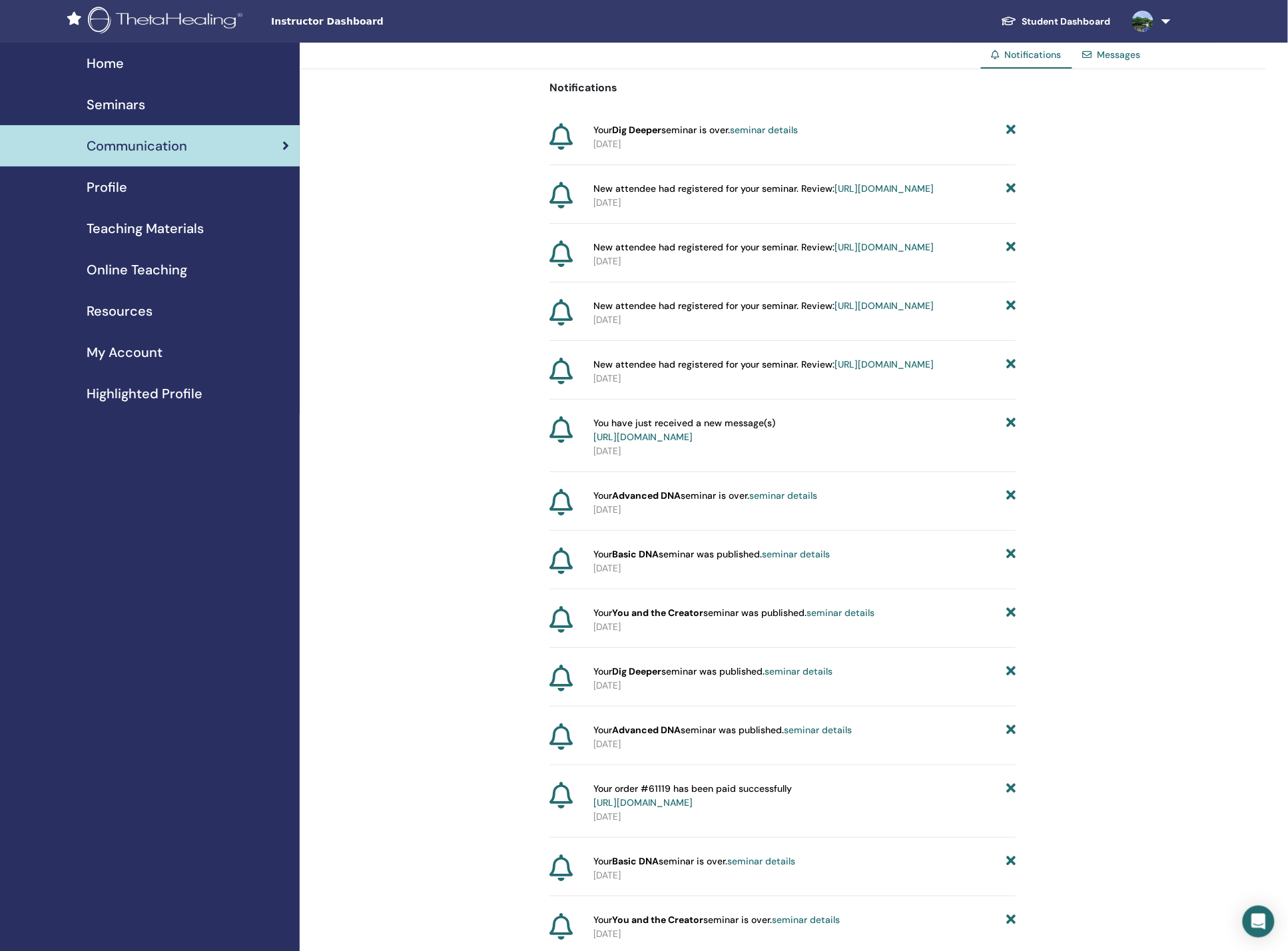
click at [160, 224] on span "Teaching Materials" at bounding box center [145, 228] width 117 height 20
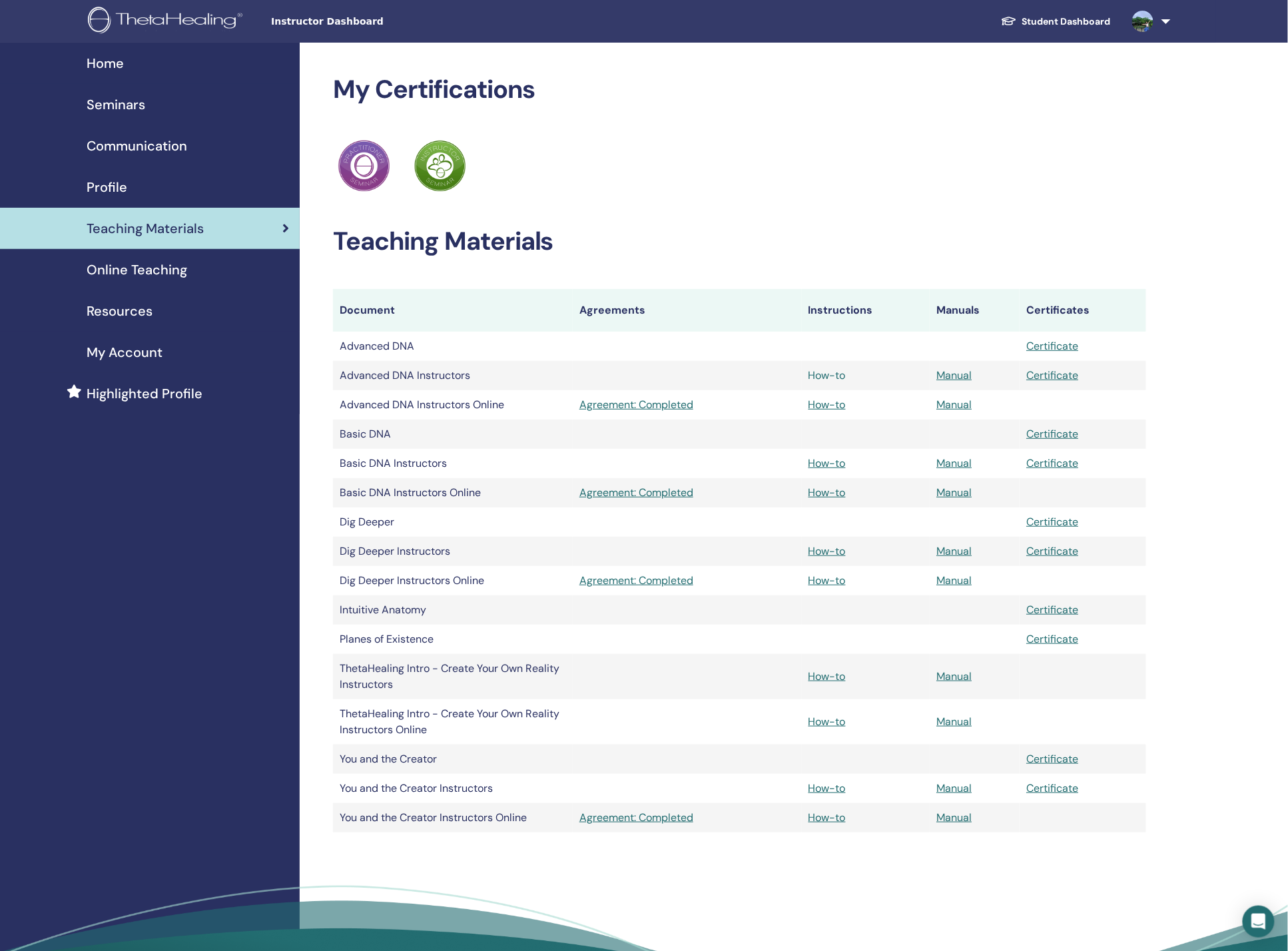
click at [839, 374] on link "How-to" at bounding box center [827, 375] width 37 height 14
